Goal: Check status: Check status

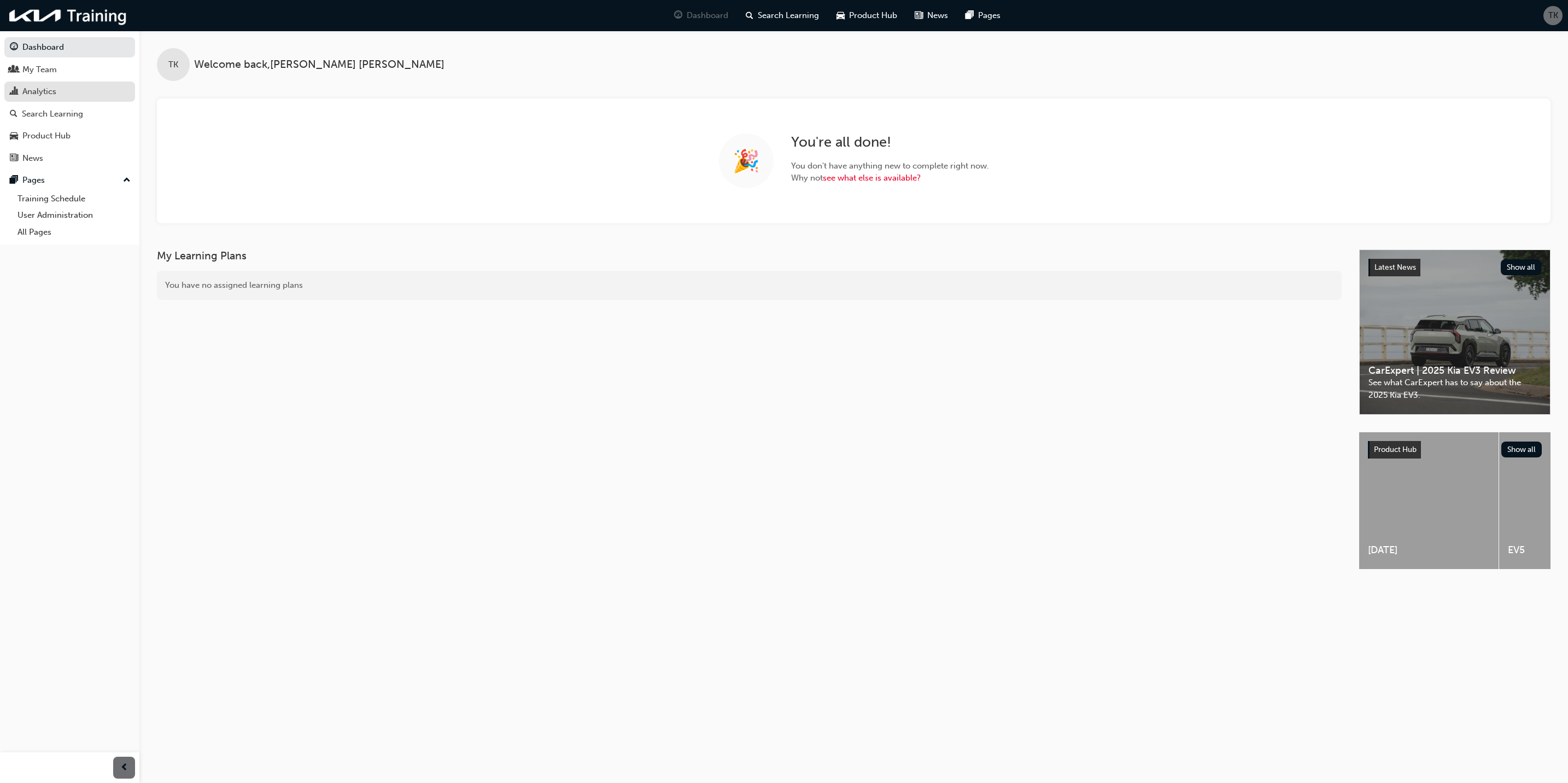
click at [53, 90] on div "Analytics" at bounding box center [39, 91] width 34 height 12
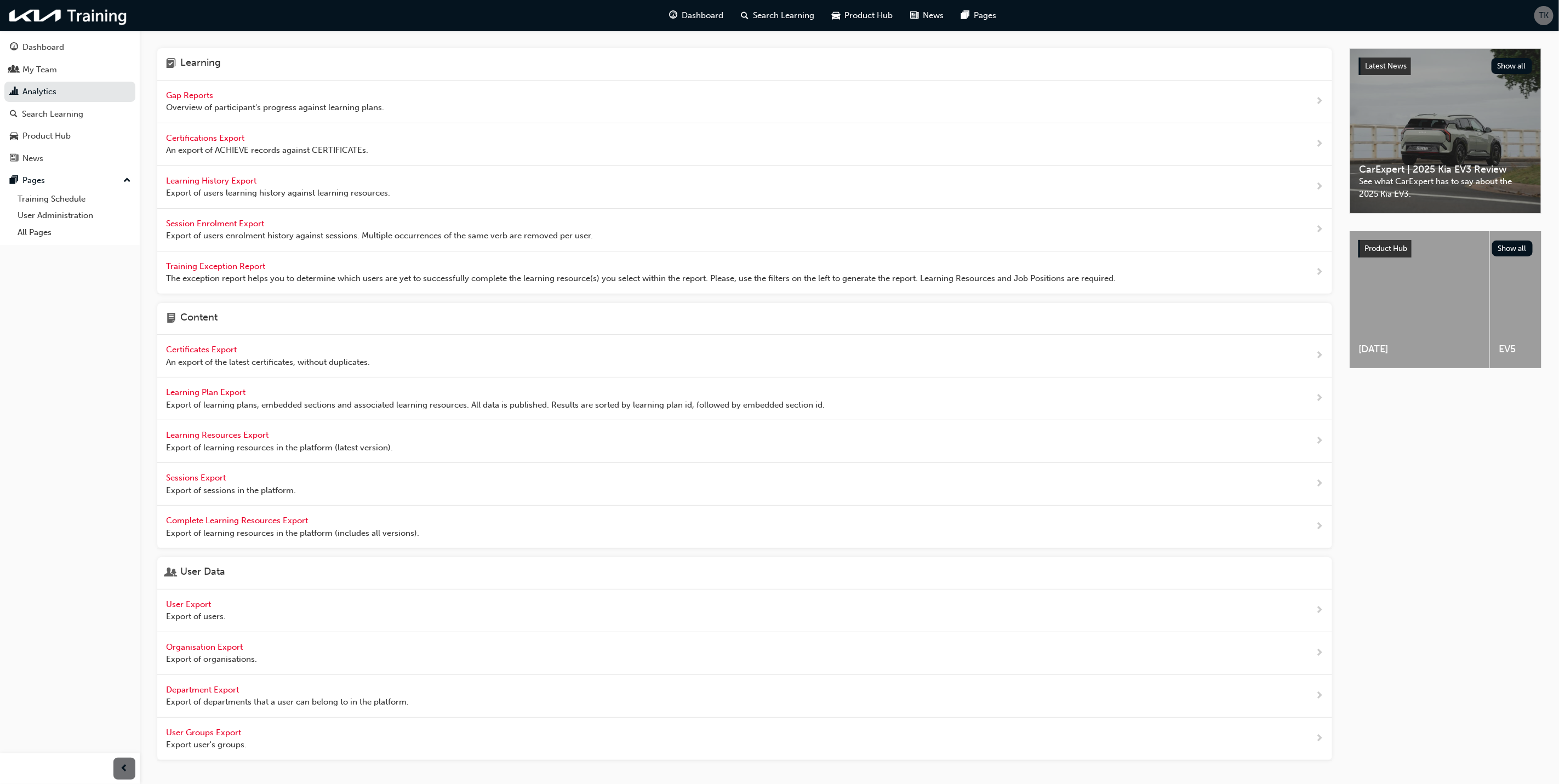
click at [195, 96] on span "Gap Reports" at bounding box center [190, 95] width 49 height 10
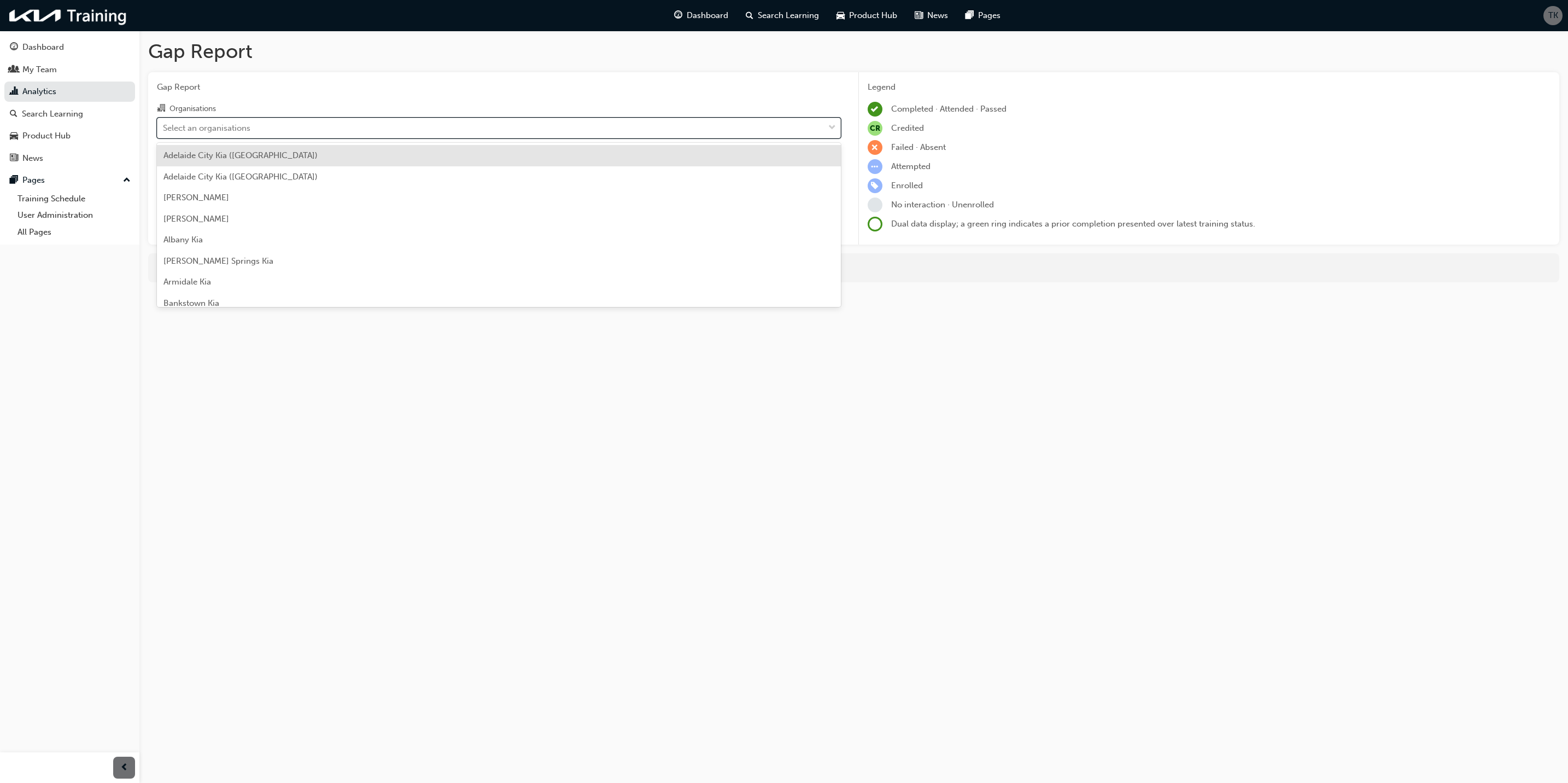
click at [355, 132] on div "Select an organisations" at bounding box center [491, 127] width 667 height 19
click at [164, 132] on input "Organisations option [GEOGRAPHIC_DATA] ([GEOGRAPHIC_DATA]) focused, 1 of 156. 1…" at bounding box center [163, 127] width 1 height 9
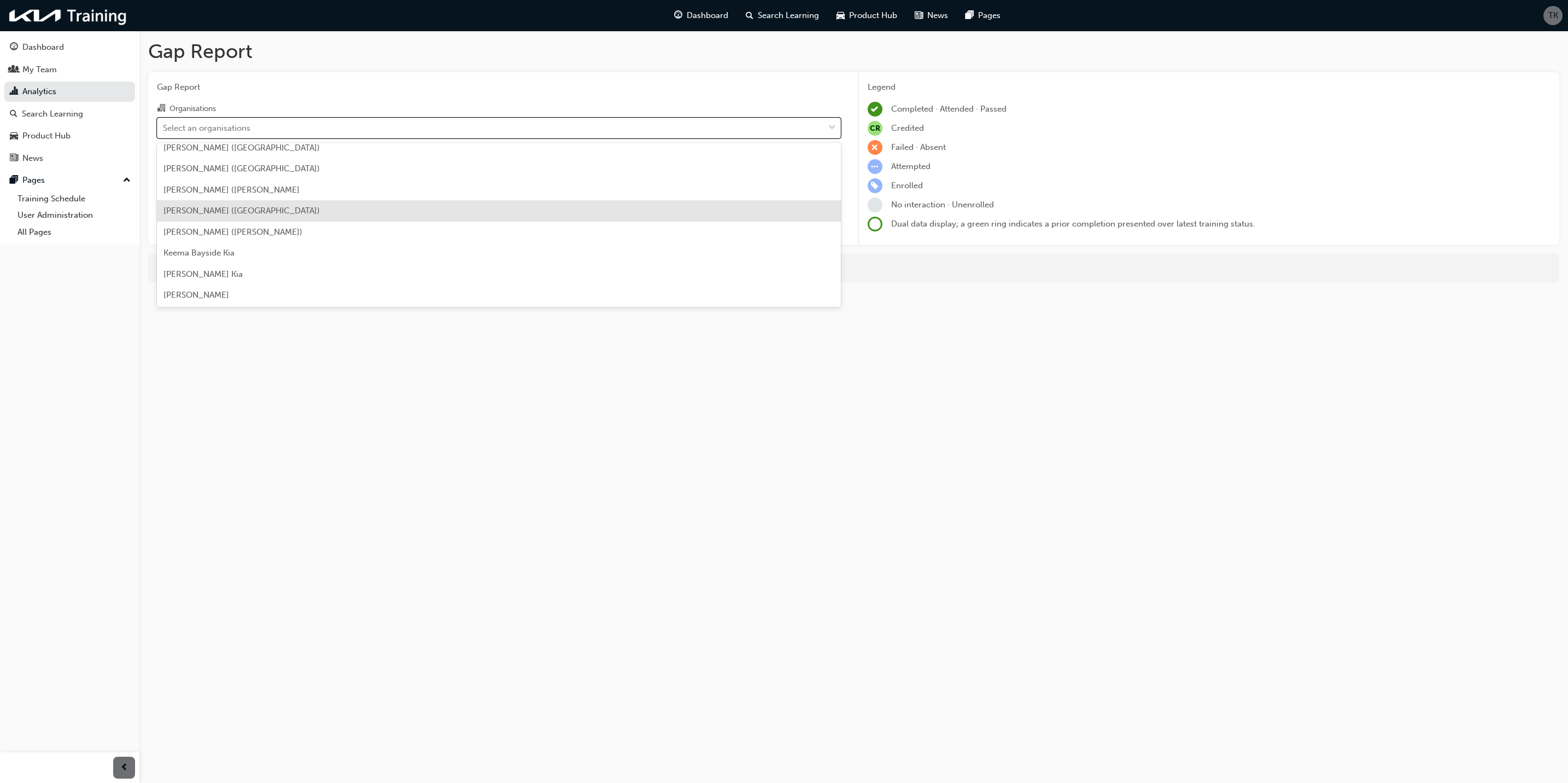
click at [264, 215] on div "[PERSON_NAME] ([GEOGRAPHIC_DATA])" at bounding box center [499, 211] width 684 height 22
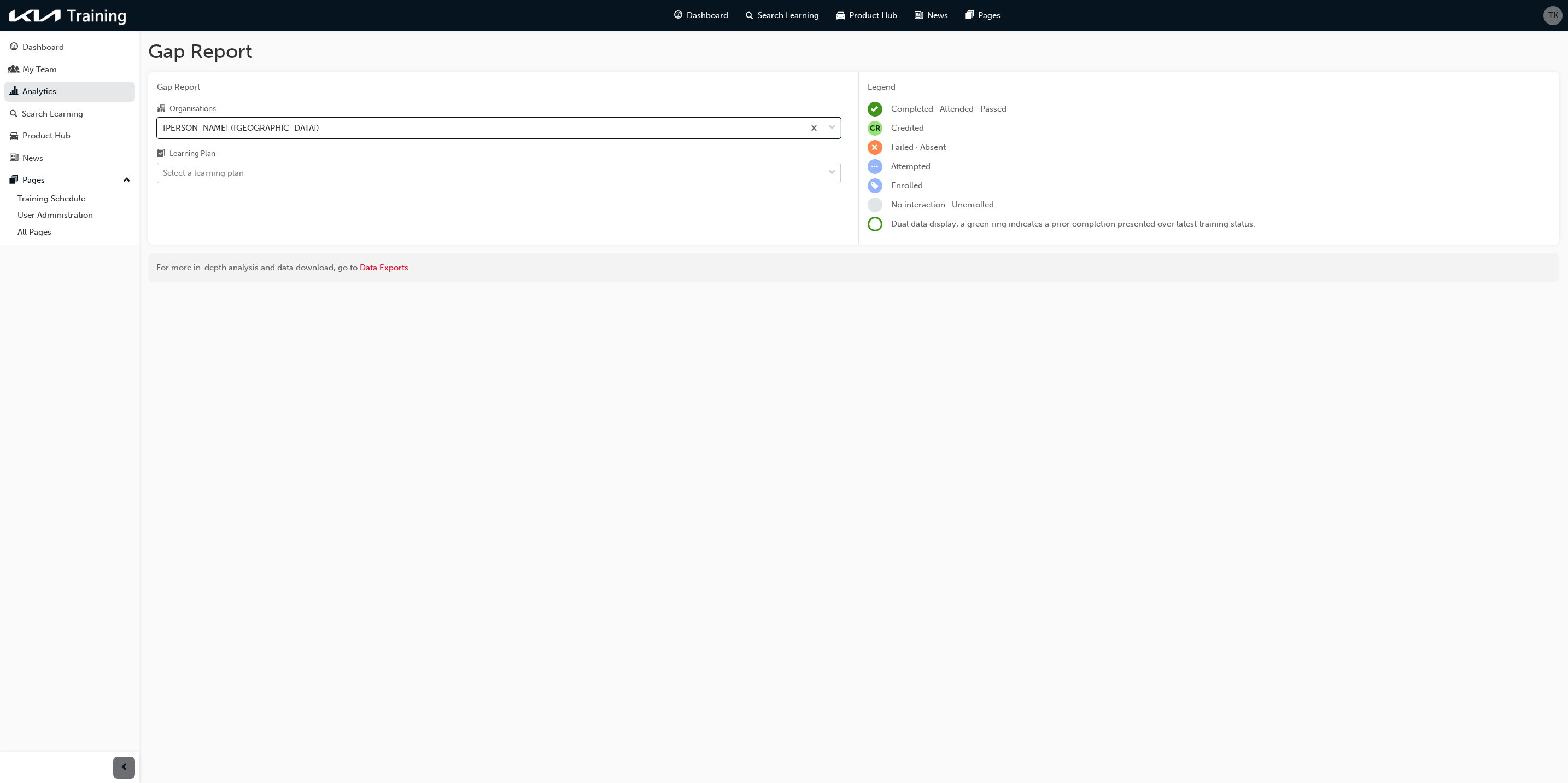
click at [240, 172] on div "Select a learning plan" at bounding box center [204, 173] width 81 height 12
click at [164, 172] on input "Learning Plan Select a learning plan" at bounding box center [163, 172] width 1 height 9
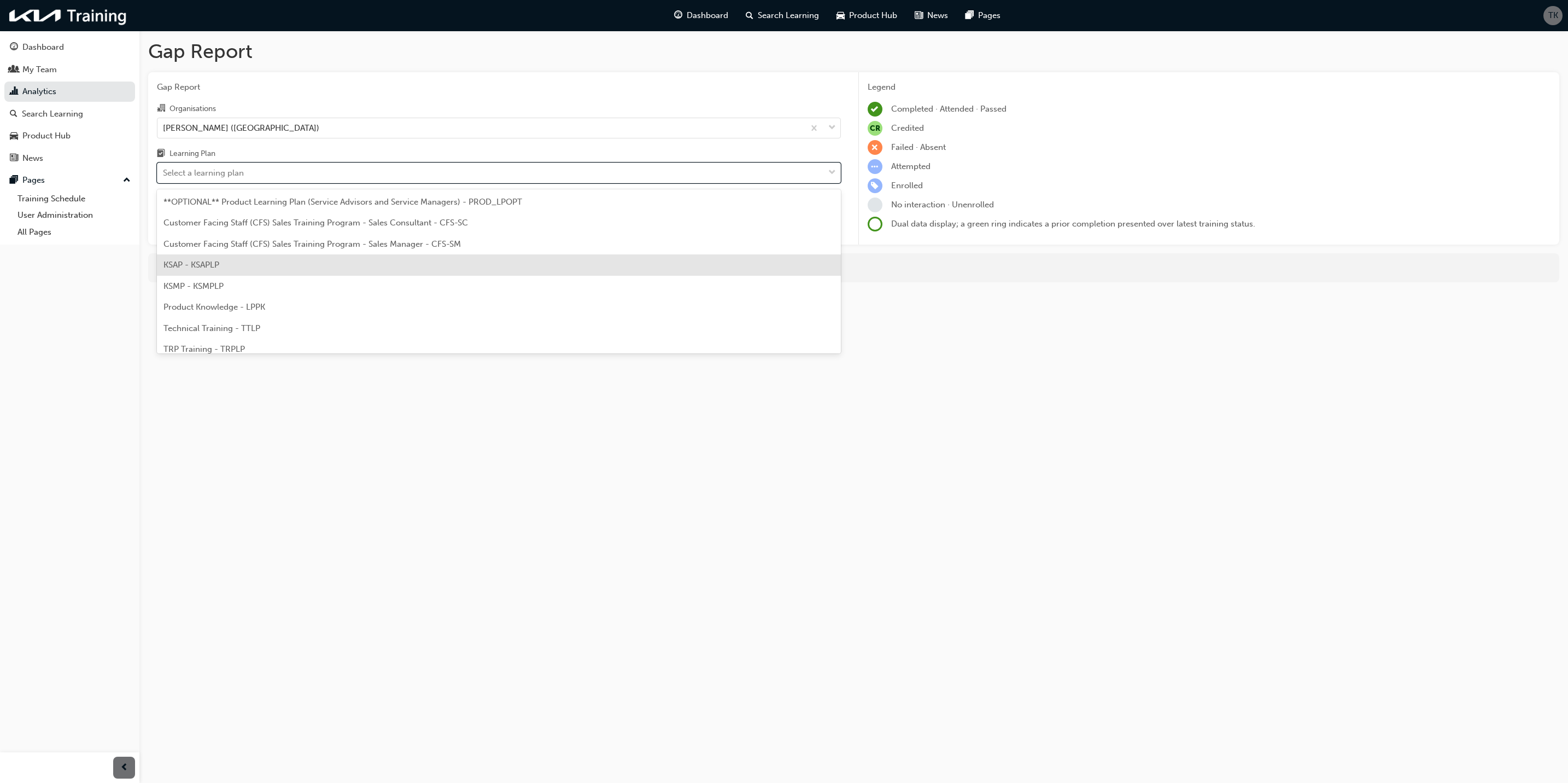
click at [232, 267] on div "KSAP - KSAPLP" at bounding box center [499, 265] width 684 height 22
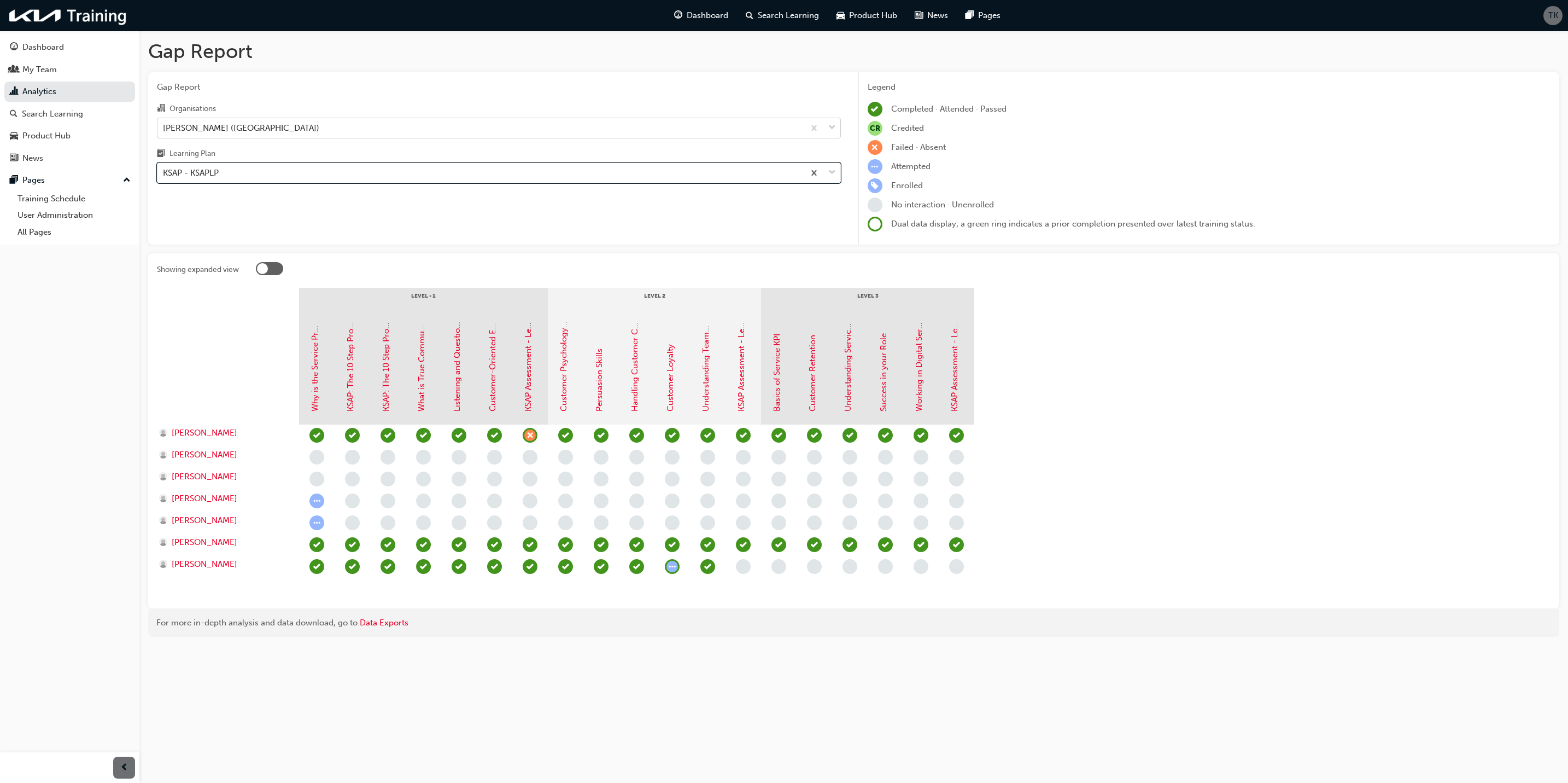
click at [268, 125] on div "[PERSON_NAME] ([GEOGRAPHIC_DATA])" at bounding box center [241, 127] width 156 height 12
click at [164, 125] on input "Organisations [PERSON_NAME] ([GEOGRAPHIC_DATA])" at bounding box center [163, 127] width 1 height 9
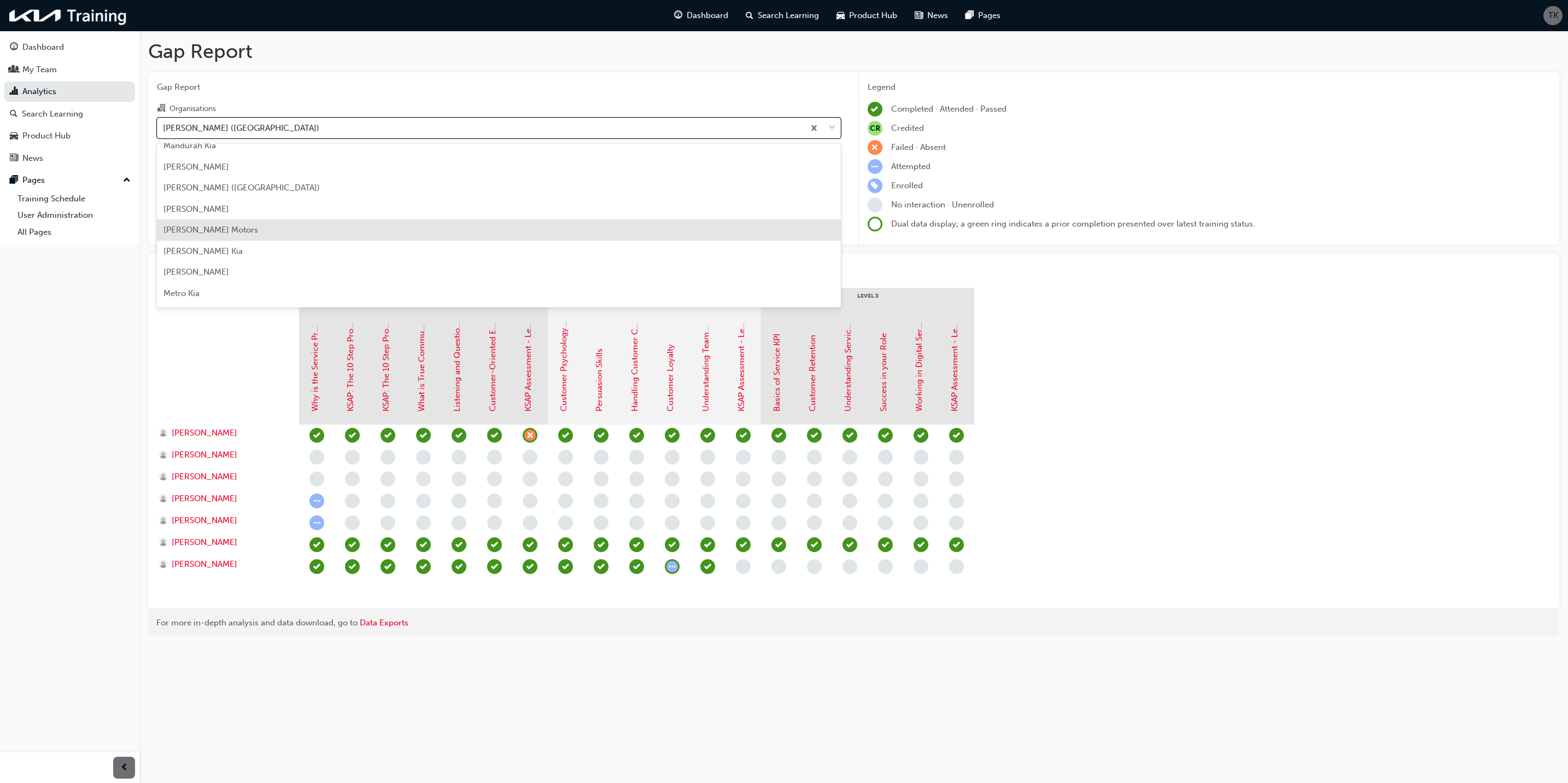
scroll to position [1703, 0]
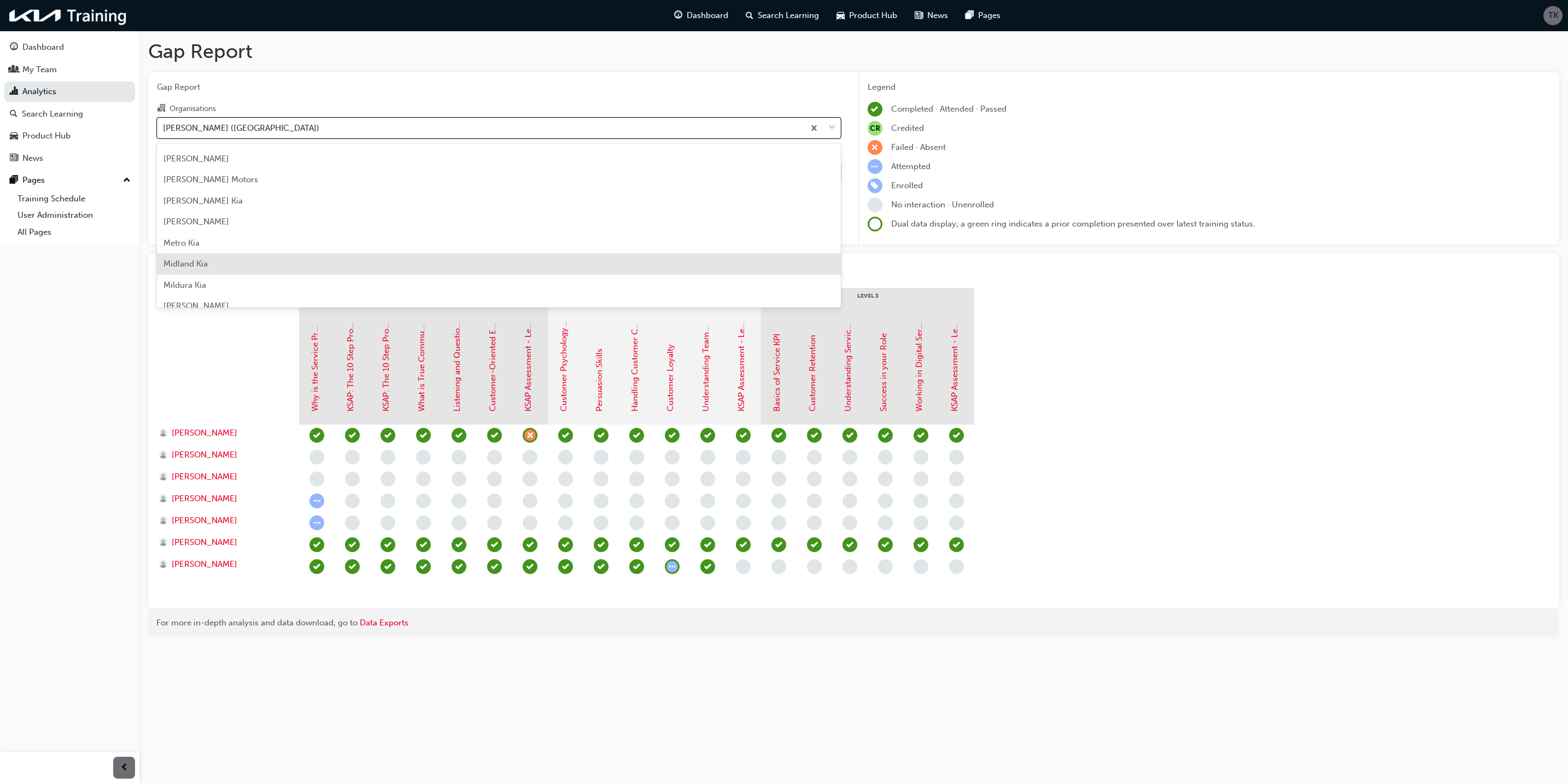
click at [185, 265] on span "Midland Kia" at bounding box center [186, 264] width 45 height 10
